Goal: Information Seeking & Learning: Check status

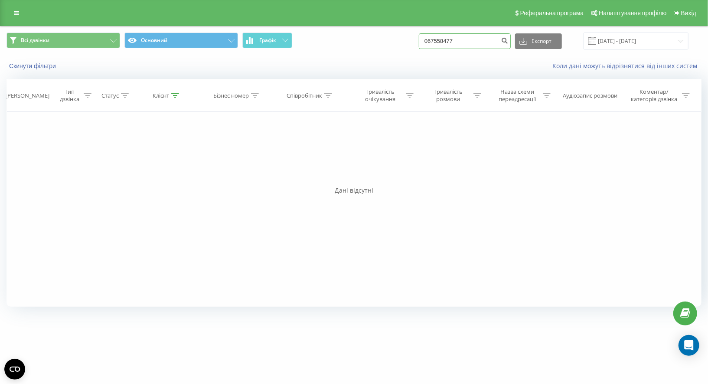
click at [461, 40] on input "067558477" at bounding box center [465, 41] width 92 height 16
paste input "+380680578808"
type input "380680578808"
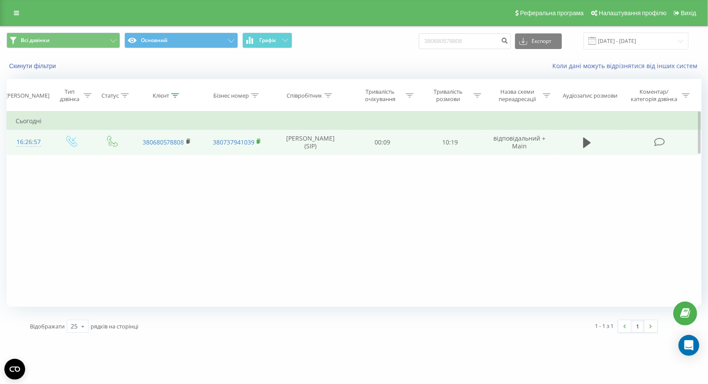
click at [258, 138] on icon at bounding box center [259, 141] width 5 height 6
